Goal: Entertainment & Leisure: Consume media (video, audio)

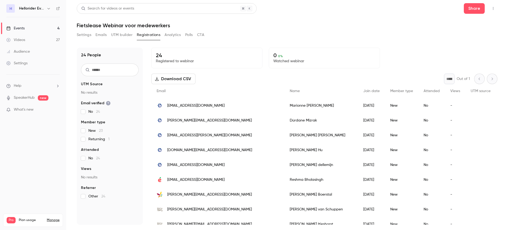
click at [47, 8] on icon "button" at bounding box center [49, 8] width 4 height 4
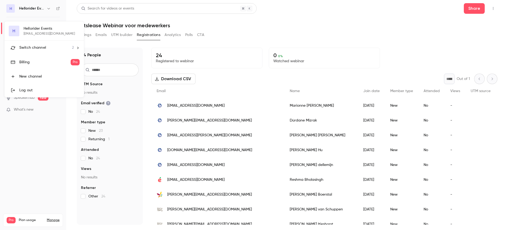
click at [49, 48] on div "Switch channel 2" at bounding box center [46, 48] width 55 height 6
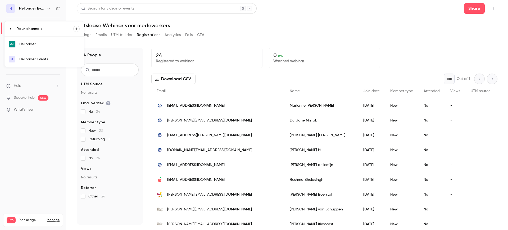
click at [49, 61] on div "Hellorider Events" at bounding box center [49, 59] width 60 height 5
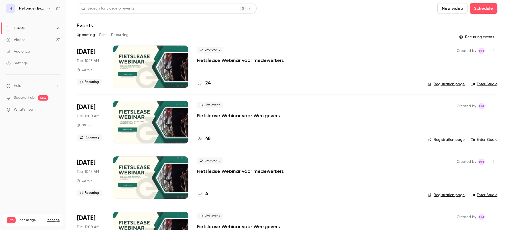
click at [217, 115] on p "Fietslease Webinar voor Werkgevers" at bounding box center [238, 115] width 83 height 6
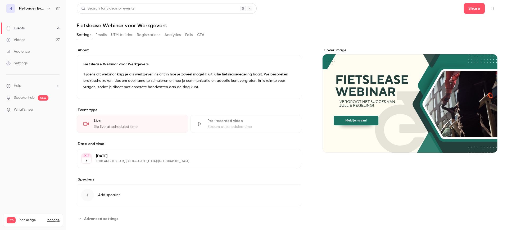
click at [490, 8] on button "button" at bounding box center [493, 8] width 8 height 8
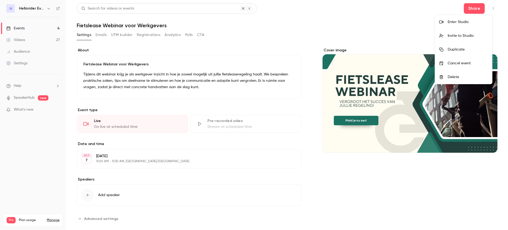
click at [463, 23] on div "Enter Studio" at bounding box center [468, 21] width 40 height 5
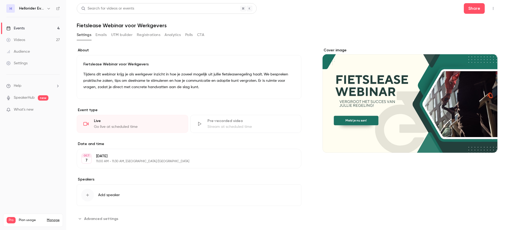
click at [47, 28] on link "Events 4" at bounding box center [33, 28] width 66 height 12
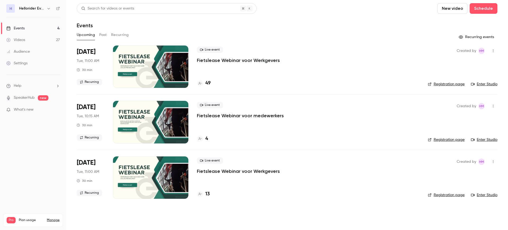
click at [101, 34] on button "Past" at bounding box center [103, 35] width 8 height 8
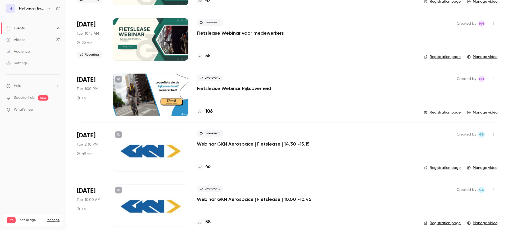
scroll to position [581, 0]
click at [280, 61] on li "[DATE] Tue, 10:15 AM 30 min Recurring Live event Fietslease Webinar voor medewe…" at bounding box center [287, 38] width 421 height 55
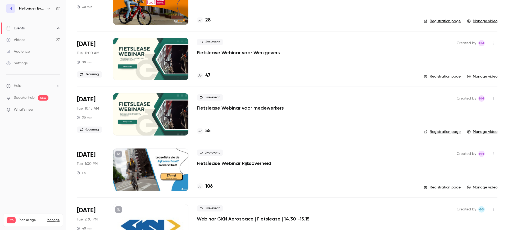
scroll to position [502, 0]
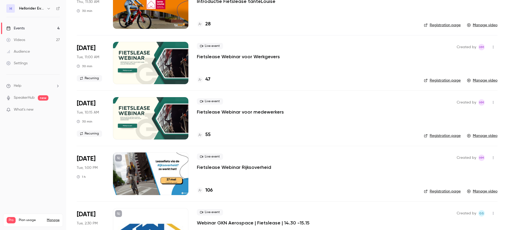
click at [259, 56] on p "Fietslease Webinar voor Werkgevers" at bounding box center [238, 56] width 83 height 6
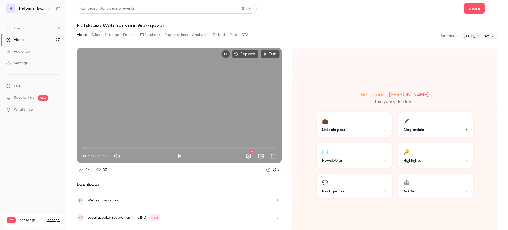
click at [174, 157] on div "Play" at bounding box center [179, 156] width 11 height 11
click at [177, 155] on button "Play" at bounding box center [179, 156] width 11 height 11
click at [86, 144] on span "00:02" at bounding box center [179, 148] width 192 height 8
click at [155, 128] on div "Replace Trim 00:39 00:39 / 37:24 HD" at bounding box center [179, 105] width 205 height 115
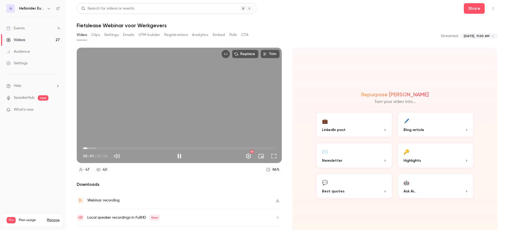
click at [273, 157] on button "Full screen" at bounding box center [274, 156] width 11 height 11
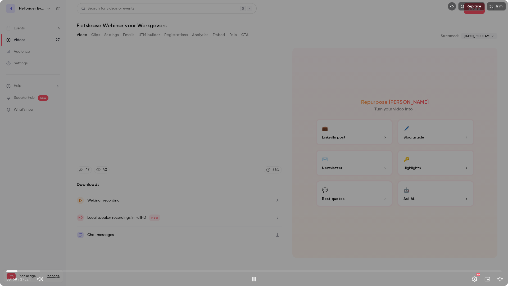
click at [30, 230] on span "00:50" at bounding box center [253, 271] width 495 height 8
click at [46, 230] on span "01:45" at bounding box center [253, 271] width 495 height 8
click at [56, 230] on span "03:46" at bounding box center [253, 271] width 495 height 8
click at [130, 220] on div "Replace Trim 04:21 04:21 / 37:24 HD" at bounding box center [254, 143] width 508 height 286
click at [133, 81] on div "Replace Trim 04:22 04:22 / 37:24 HD" at bounding box center [254, 143] width 508 height 286
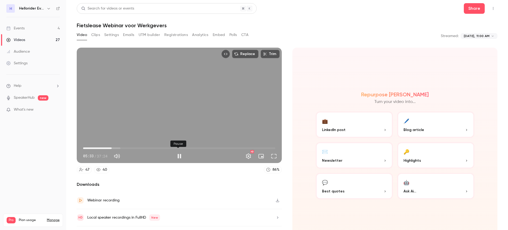
click at [177, 157] on button "Pause" at bounding box center [179, 156] width 11 height 11
click at [144, 117] on div "Replace Trim 05:33 05:33 / 37:24 HD" at bounding box center [179, 105] width 205 height 115
click at [246, 154] on button "Settings" at bounding box center [248, 156] width 11 height 11
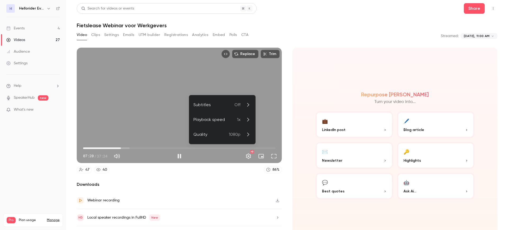
click at [243, 118] on p "1x" at bounding box center [244, 119] width 14 height 6
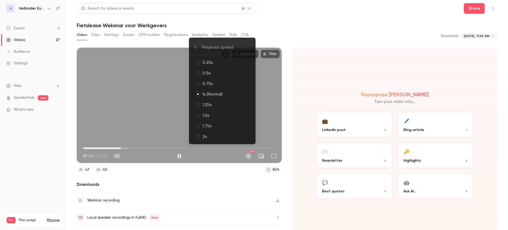
click at [225, 114] on div "1.5x" at bounding box center [226, 115] width 49 height 6
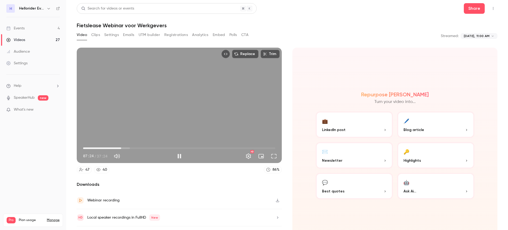
click at [126, 145] on span "07:24" at bounding box center [179, 148] width 192 height 8
click at [130, 146] on span "08:28" at bounding box center [179, 148] width 192 height 8
click at [133, 146] on span "09:14" at bounding box center [179, 148] width 192 height 8
click at [138, 147] on span "10:11" at bounding box center [179, 148] width 192 height 8
click at [141, 146] on span "11:28" at bounding box center [179, 148] width 192 height 8
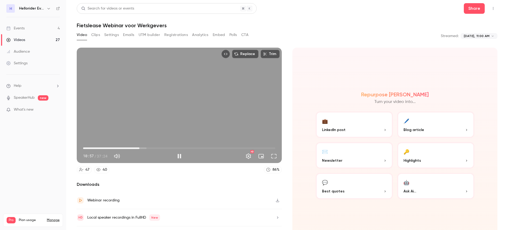
click at [139, 146] on span "10:57" at bounding box center [179, 148] width 192 height 8
click at [141, 147] on span "11:28" at bounding box center [142, 148] width 2 height 2
click at [145, 147] on span "11:34" at bounding box center [179, 148] width 192 height 8
click at [142, 146] on span "11:37" at bounding box center [179, 148] width 192 height 8
click at [144, 147] on span "11:37" at bounding box center [143, 148] width 2 height 2
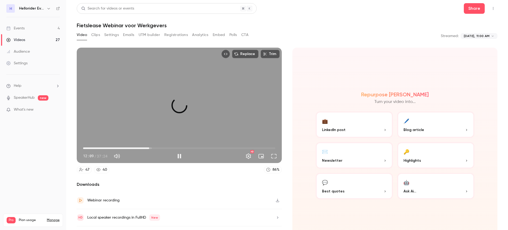
click at [148, 145] on span "12:52" at bounding box center [179, 148] width 192 height 8
click at [150, 147] on span "12:53" at bounding box center [150, 148] width 2 height 2
click at [154, 145] on span "13:24" at bounding box center [179, 148] width 192 height 8
click at [157, 146] on span "13:58" at bounding box center [179, 148] width 192 height 8
click at [159, 147] on span "14:51" at bounding box center [160, 148] width 2 height 2
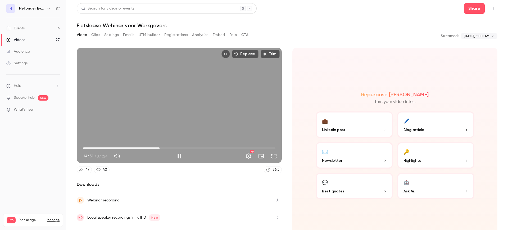
click at [160, 147] on span "14:51" at bounding box center [160, 148] width 2 height 2
click at [162, 147] on span "15:13" at bounding box center [162, 148] width 2 height 2
click at [164, 147] on span "15:57" at bounding box center [165, 148] width 2 height 2
click at [167, 145] on span "15:57" at bounding box center [179, 148] width 192 height 8
click at [170, 146] on span "17:12" at bounding box center [179, 148] width 192 height 8
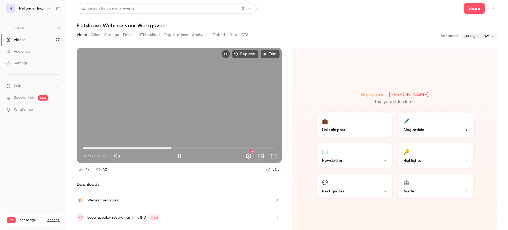
click at [172, 147] on span "17:12" at bounding box center [172, 148] width 2 height 2
click at [175, 145] on span "18:08" at bounding box center [179, 148] width 192 height 8
click at [176, 147] on span "18:10" at bounding box center [177, 148] width 2 height 2
click at [179, 145] on span "18:52" at bounding box center [179, 148] width 192 height 8
click at [180, 147] on span "18:55" at bounding box center [181, 148] width 2 height 2
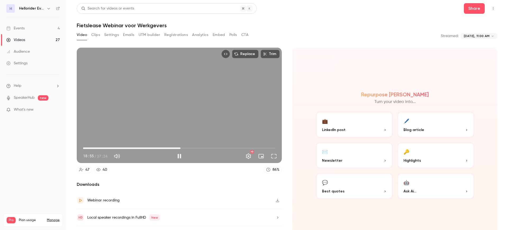
click at [180, 147] on span "18:55" at bounding box center [181, 148] width 2 height 2
click at [184, 147] on span "19:55" at bounding box center [179, 148] width 192 height 8
click at [187, 147] on span "20:32" at bounding box center [179, 148] width 192 height 8
click at [189, 147] on span "20:51" at bounding box center [190, 148] width 2 height 2
click at [192, 147] on span "21:25" at bounding box center [179, 148] width 192 height 8
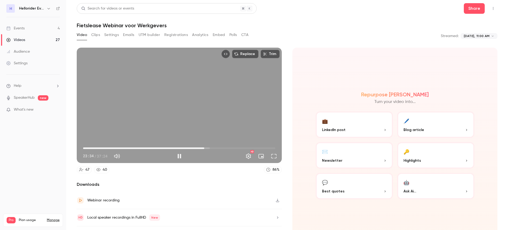
click at [203, 146] on span "23:34" at bounding box center [179, 148] width 192 height 8
click at [84, 147] on span "23:56" at bounding box center [179, 148] width 192 height 8
click at [84, 147] on span "00:06" at bounding box center [84, 148] width 2 height 2
click at [86, 147] on span "00:34" at bounding box center [86, 148] width 2 height 2
click at [87, 147] on span "00:36" at bounding box center [86, 148] width 2 height 2
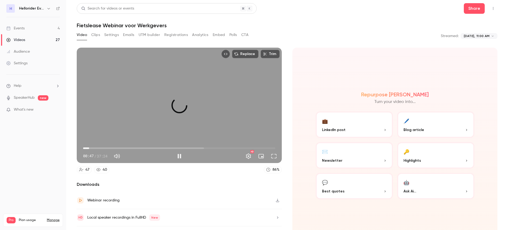
click at [89, 147] on span "01:12" at bounding box center [89, 148] width 2 height 2
click at [90, 147] on span "01:13" at bounding box center [90, 148] width 2 height 2
click at [96, 147] on span "02:27" at bounding box center [179, 148] width 192 height 8
click at [95, 147] on span "02:30" at bounding box center [96, 148] width 2 height 2
click at [93, 147] on span "02:07" at bounding box center [94, 148] width 2 height 2
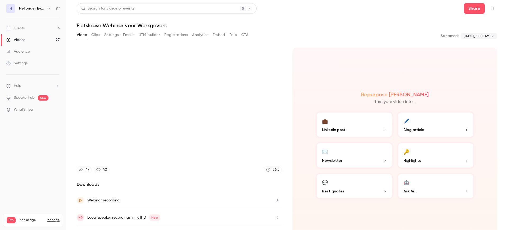
type input "*****"
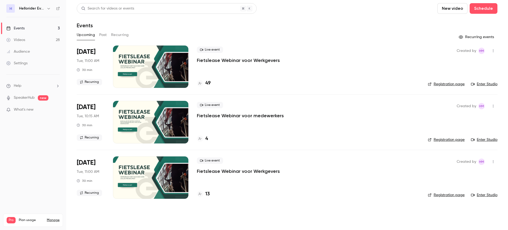
click at [257, 57] on p "Fietslease Webinar voor Werkgevers" at bounding box center [238, 60] width 83 height 6
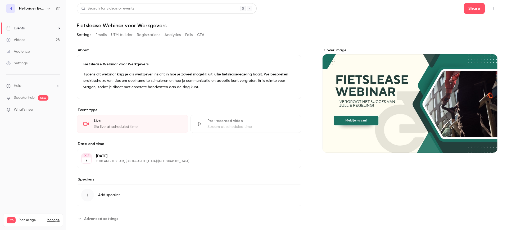
click at [491, 10] on button "button" at bounding box center [493, 8] width 8 height 8
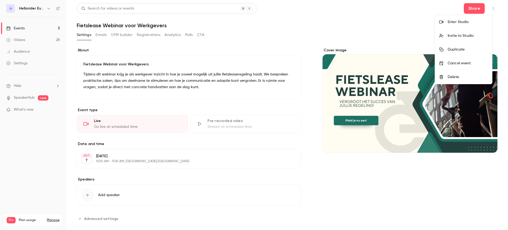
click at [464, 24] on div "Enter Studio" at bounding box center [468, 21] width 40 height 5
